Goal: Task Accomplishment & Management: Use online tool/utility

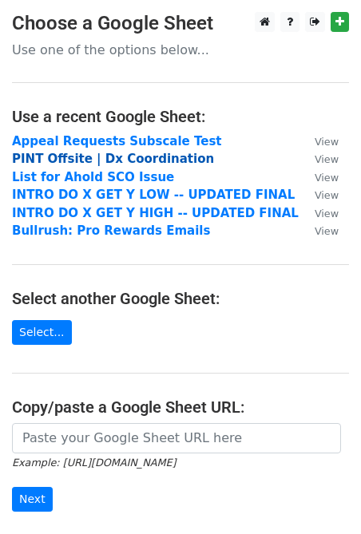
click at [129, 157] on strong "PINT Offsite | Dx Coordination" at bounding box center [113, 159] width 202 height 14
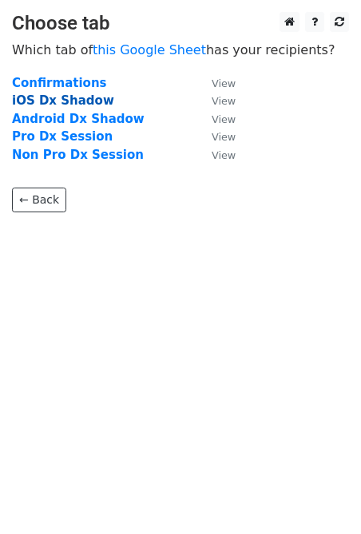
click at [66, 101] on strong "iOS Dx Shadow" at bounding box center [63, 100] width 102 height 14
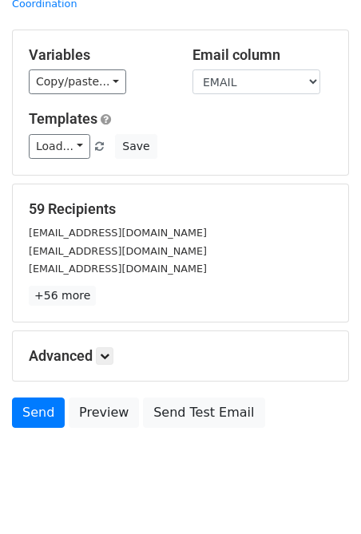
scroll to position [86, 0]
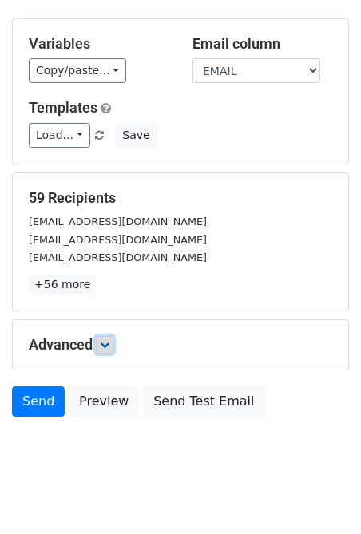
click at [101, 336] on link at bounding box center [105, 345] width 18 height 18
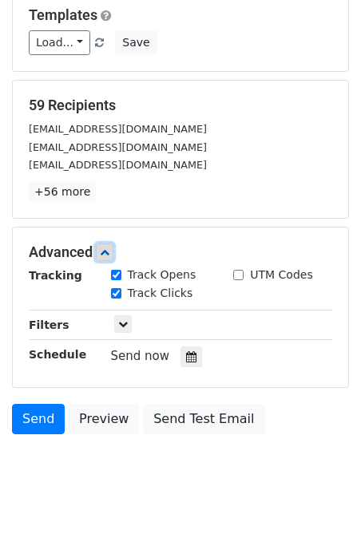
scroll to position [242, 0]
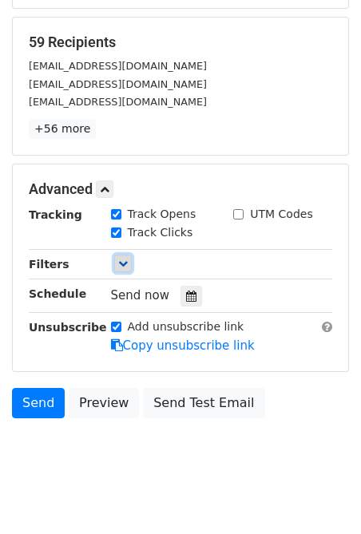
click at [123, 255] on link at bounding box center [123, 264] width 18 height 18
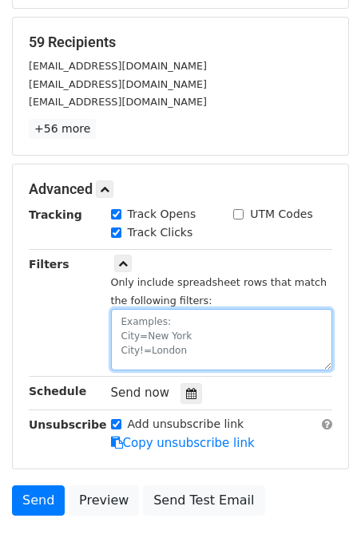
click at [145, 309] on textarea at bounding box center [222, 340] width 222 height 62
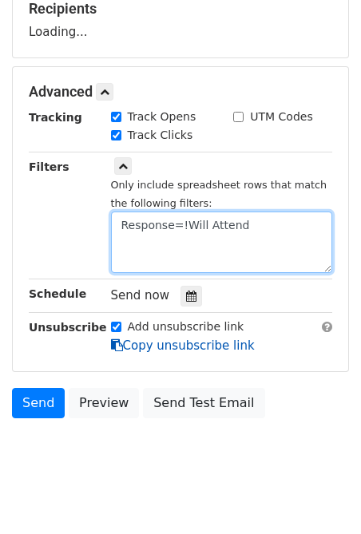
scroll to position [327, 0]
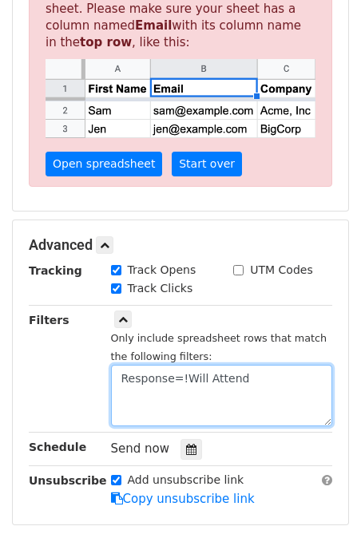
click at [181, 365] on textarea "Response=!Will Attend" at bounding box center [222, 396] width 222 height 62
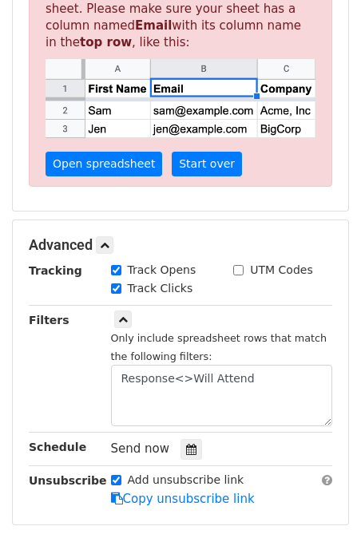
click at [243, 332] on small "Only include spreadsheet rows that match the following filters:" at bounding box center [219, 347] width 217 height 30
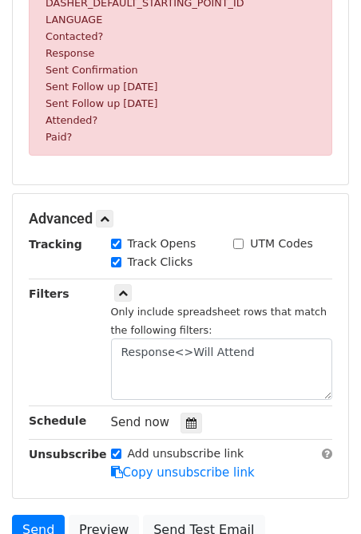
scroll to position [741, 0]
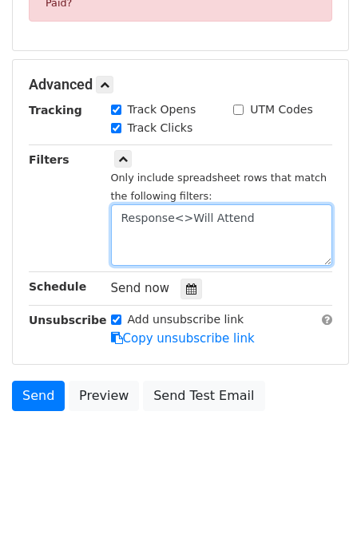
click at [185, 209] on textarea "Response<>Will Attend" at bounding box center [222, 236] width 222 height 62
type textarea "Response!=Will Attend"
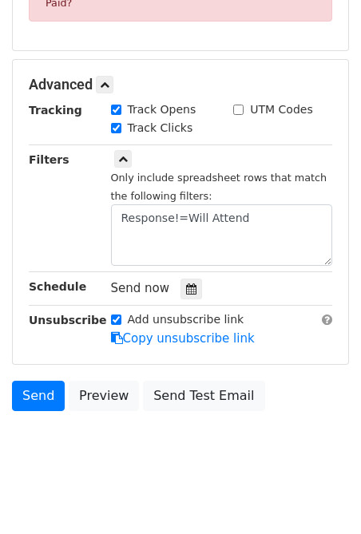
click at [196, 153] on div "Only include spreadsheet rows that match the following filters: Response!=Will …" at bounding box center [222, 209] width 246 height 116
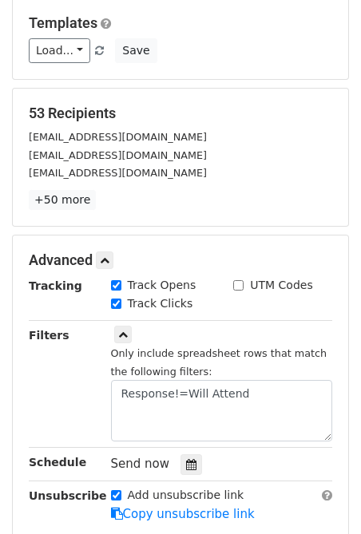
scroll to position [178, 0]
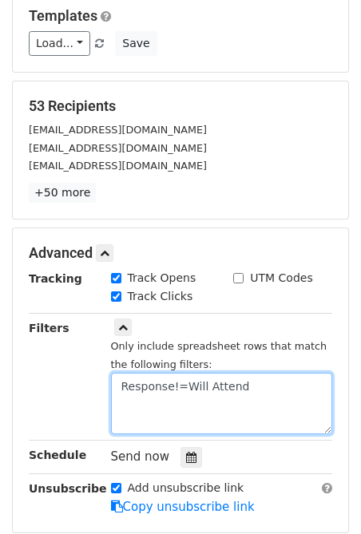
click at [193, 379] on textarea "Response!=Will Attend" at bounding box center [222, 404] width 222 height 62
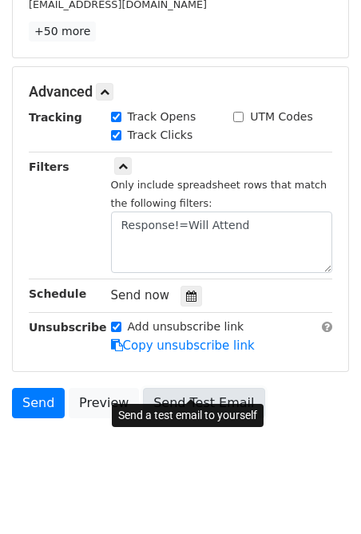
click at [195, 392] on link "Send Test Email" at bounding box center [203, 403] width 121 height 30
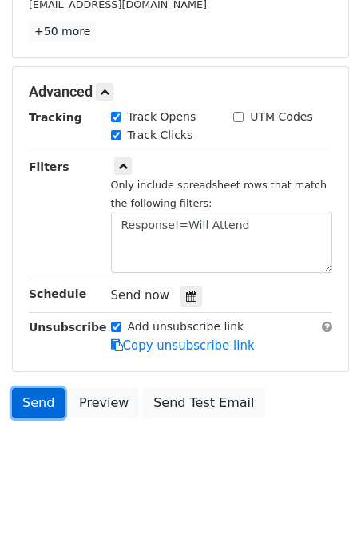
click at [29, 388] on link "Send" at bounding box center [38, 403] width 53 height 30
